Goal: Check status

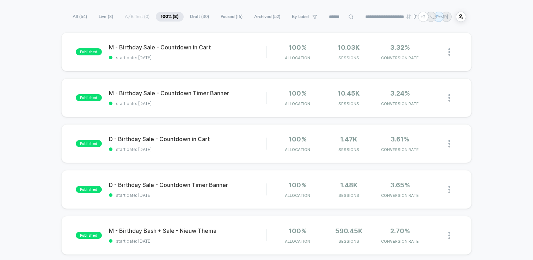
scroll to position [51, 0]
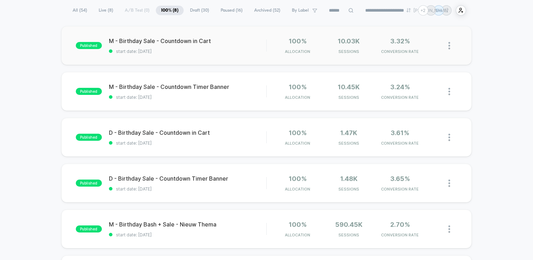
click at [241, 55] on div "published M - Birthday Sale - Countdown in Cart start date: [DATE] 100% Allocat…" at bounding box center [266, 45] width 411 height 39
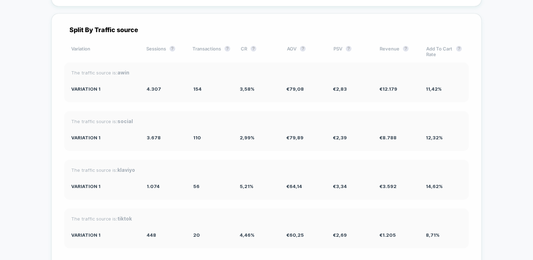
scroll to position [1067, 0]
